Goal: Information Seeking & Learning: Learn about a topic

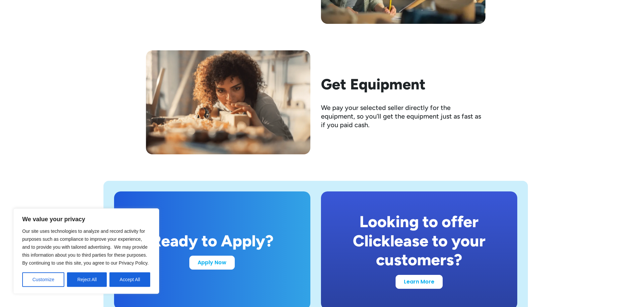
scroll to position [1217, 0]
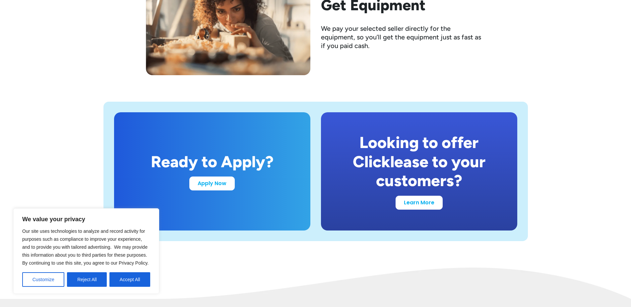
click at [84, 278] on button "Reject All" at bounding box center [87, 279] width 40 height 15
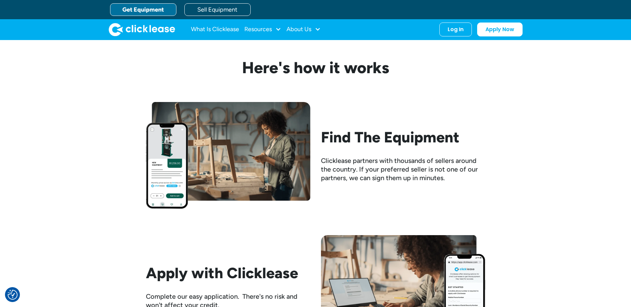
scroll to position [575, 0]
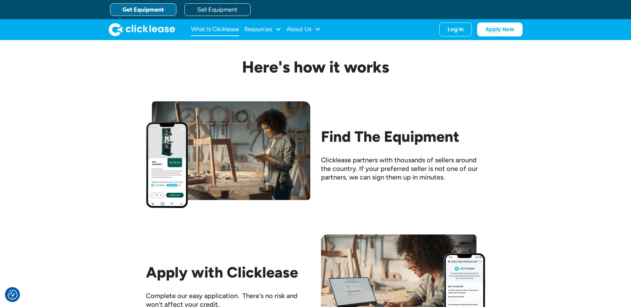
click at [217, 27] on link "What Is Clicklease" at bounding box center [215, 29] width 48 height 13
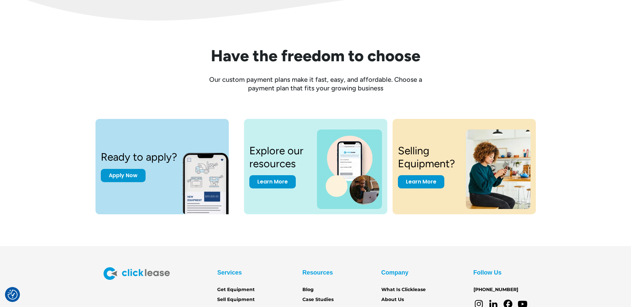
scroll to position [845, 0]
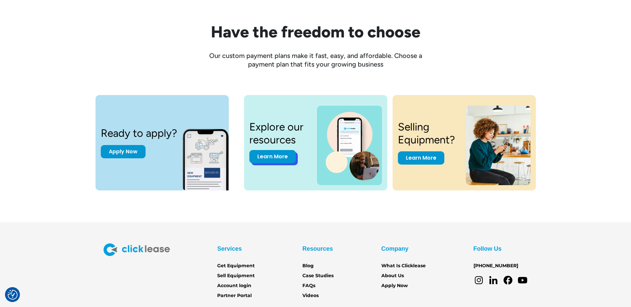
click at [285, 156] on link "Learn More" at bounding box center [272, 156] width 46 height 13
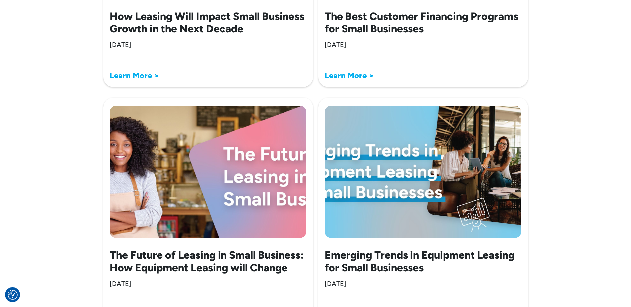
scroll to position [439, 0]
